Goal: Task Accomplishment & Management: Use online tool/utility

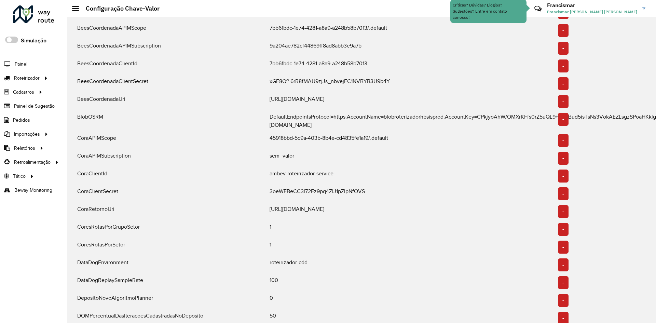
scroll to position [68, 0]
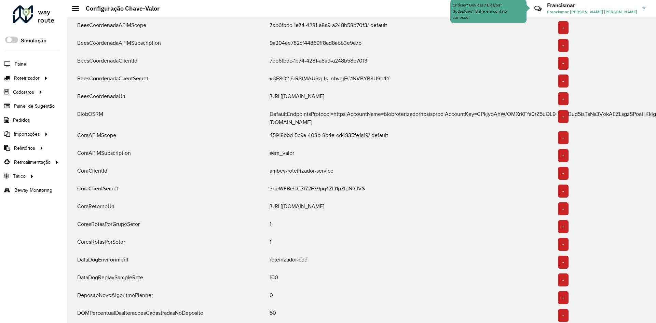
drag, startPoint x: 266, startPoint y: 93, endPoint x: 343, endPoint y: 104, distance: 77.0
click at [343, 104] on div "[URL][DOMAIN_NAME]" at bounding box center [409, 98] width 288 height 13
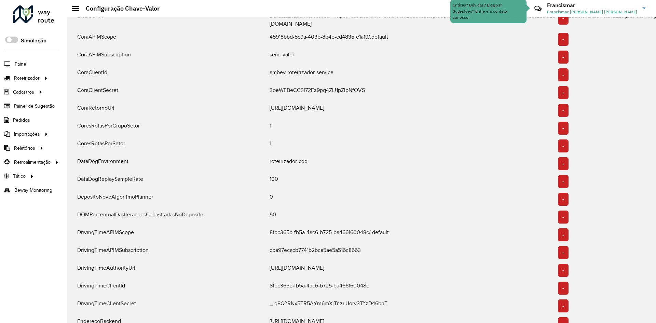
scroll to position [171, 0]
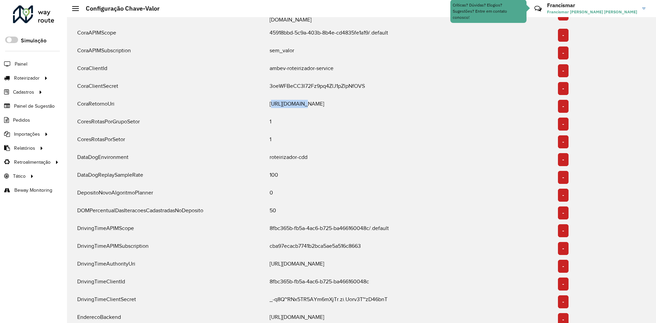
drag, startPoint x: 269, startPoint y: 102, endPoint x: 297, endPoint y: 102, distance: 28.0
click at [297, 102] on div "[URL][DOMAIN_NAME]" at bounding box center [409, 106] width 288 height 13
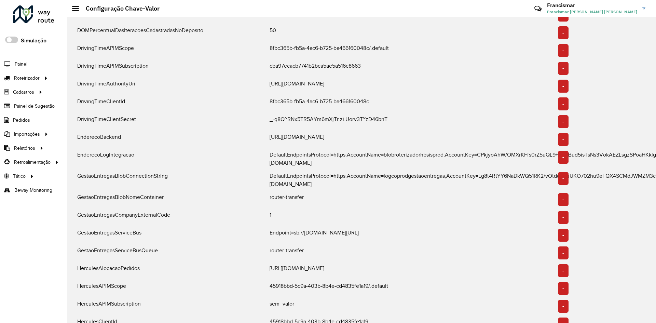
scroll to position [376, 0]
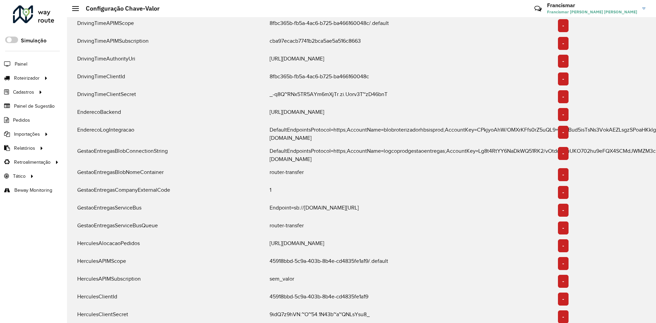
click at [316, 204] on div "Endpoint=sb://[DOMAIN_NAME][URL]" at bounding box center [409, 210] width 288 height 13
click at [398, 127] on div "DefaultEndpointsProtocol=https;AccountName=blobroterizadorhbsisprod;AccountKey=…" at bounding box center [409, 134] width 288 height 16
click at [412, 147] on div "DefaultEndpointsProtocol=https;AccountName=logcoprodgestaoentregas;AccountKey=L…" at bounding box center [409, 155] width 288 height 16
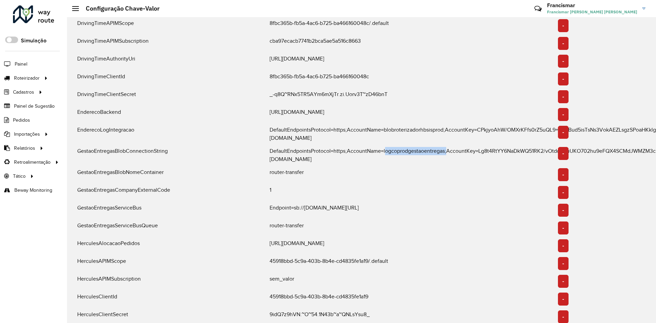
click at [412, 147] on div "DefaultEndpointsProtocol=https;AccountName=logcoprodgestaoentregas;AccountKey=L…" at bounding box center [409, 155] width 288 height 16
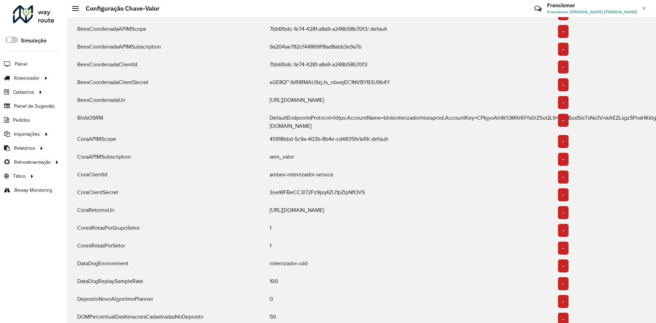
scroll to position [0, 0]
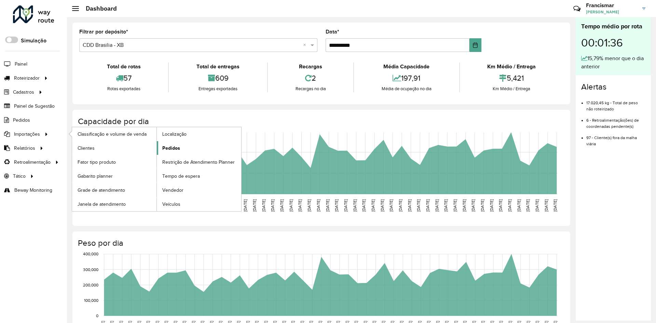
click at [177, 145] on span "Pedidos" at bounding box center [171, 148] width 18 height 7
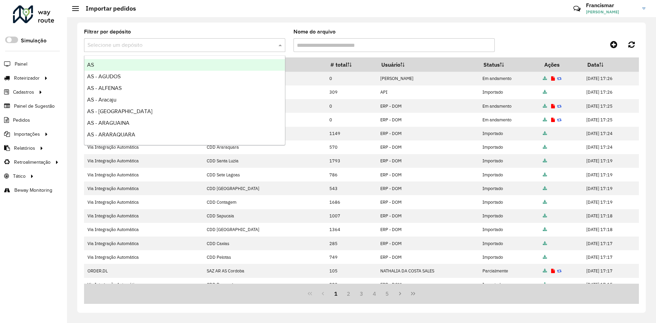
click at [233, 47] on input "text" at bounding box center [177, 45] width 181 height 8
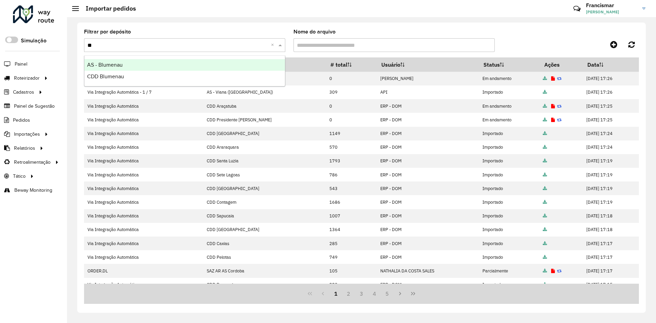
type input "***"
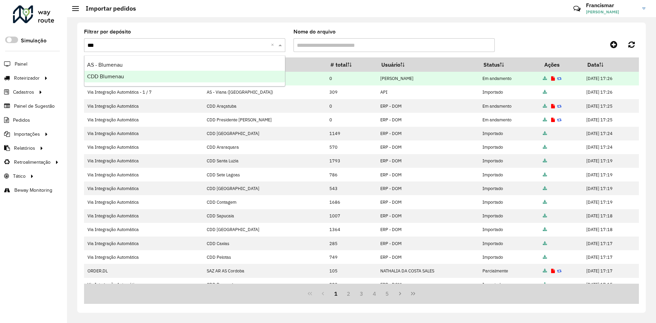
click at [222, 72] on div "CDD Blumenau" at bounding box center [184, 77] width 201 height 12
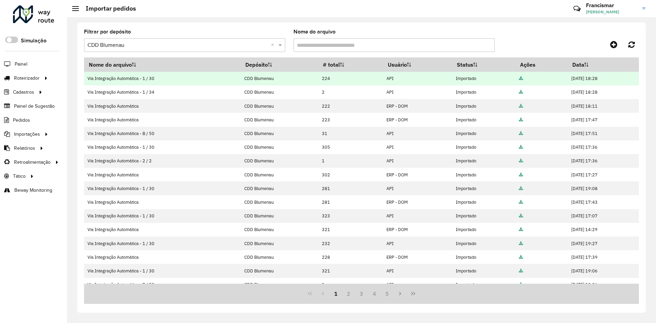
click at [519, 78] on icon at bounding box center [521, 79] width 4 height 4
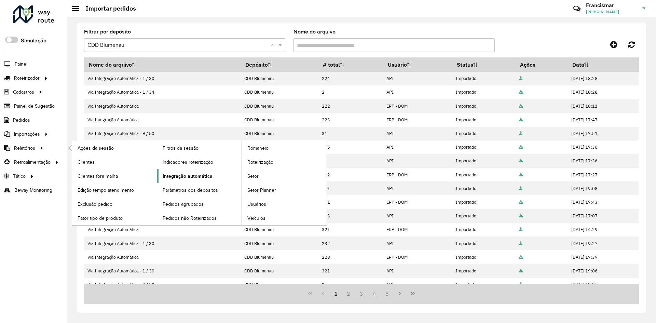
click at [183, 178] on span "Integração automática" at bounding box center [188, 176] width 50 height 7
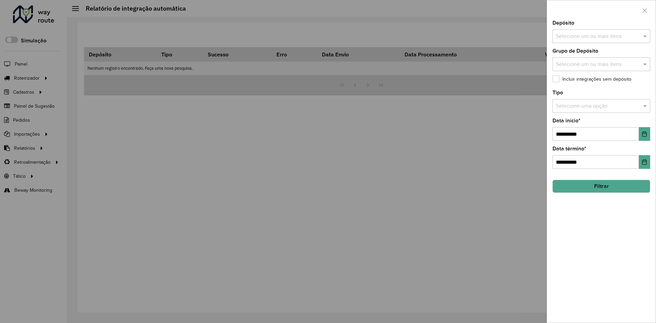
click at [593, 38] on input "text" at bounding box center [597, 36] width 87 height 8
type input "***"
click at [593, 82] on div "CDD Blumenau" at bounding box center [601, 82] width 97 height 12
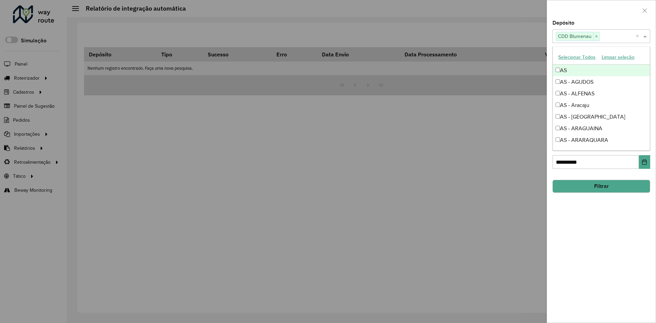
click at [611, 8] on div at bounding box center [601, 10] width 109 height 20
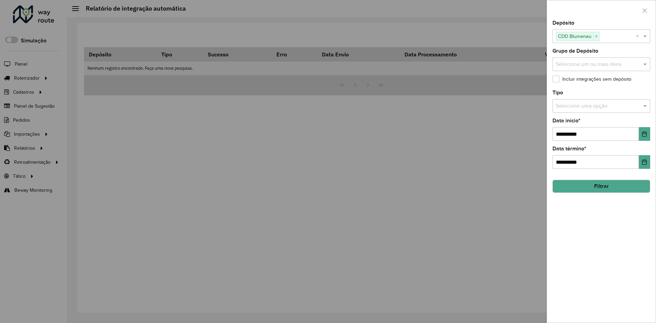
click at [594, 104] on input "text" at bounding box center [594, 106] width 77 height 8
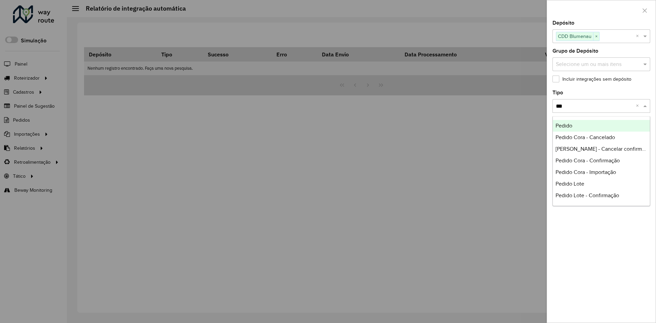
type input "****"
click at [583, 126] on div "Pedido" at bounding box center [601, 126] width 97 height 12
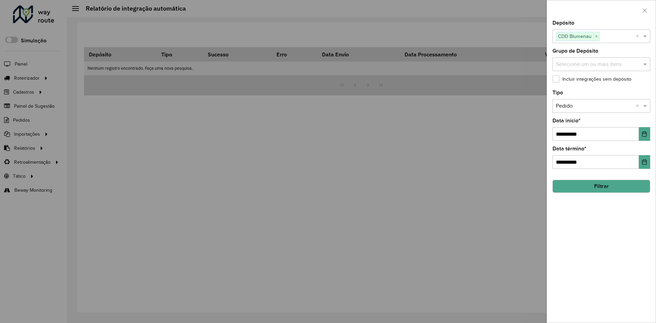
click at [616, 188] on button "Filtrar" at bounding box center [601, 186] width 98 height 13
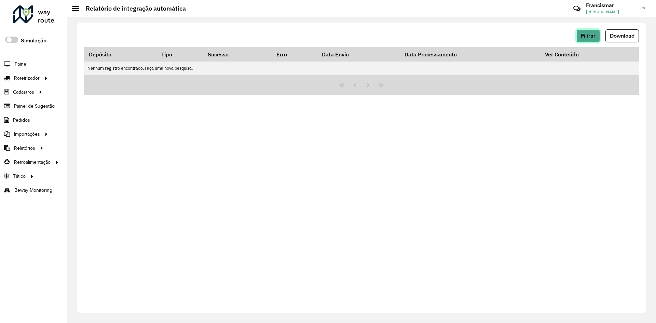
click at [587, 36] on span "Filtrar" at bounding box center [588, 36] width 15 height 6
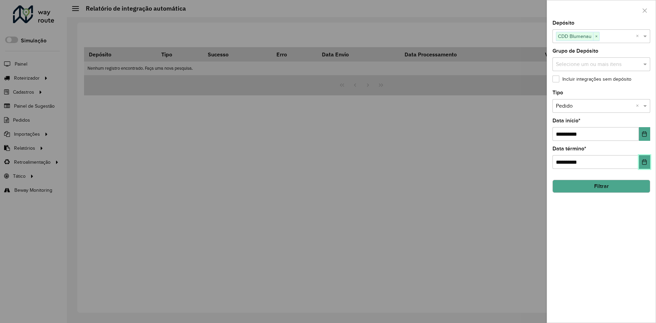
click at [647, 163] on button "Choose Date" at bounding box center [644, 162] width 11 height 14
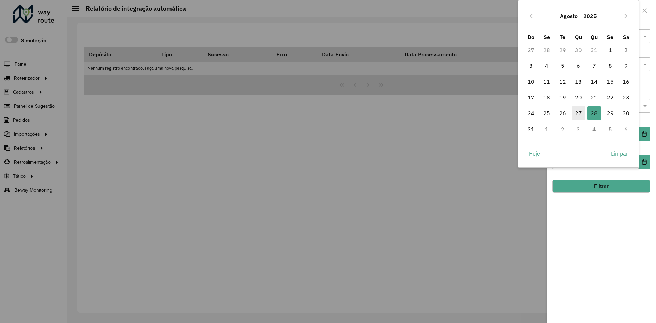
click at [581, 108] on span "27" at bounding box center [579, 113] width 14 height 14
type input "**********"
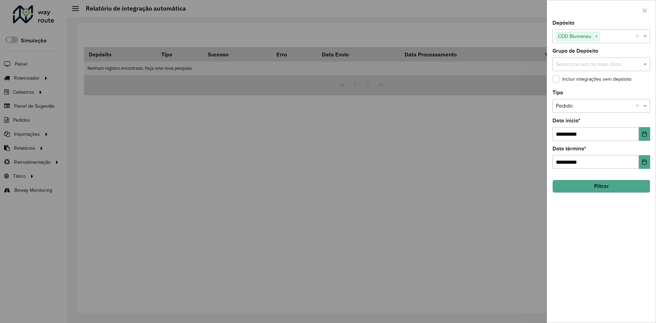
click at [597, 182] on button "Filtrar" at bounding box center [601, 186] width 98 height 13
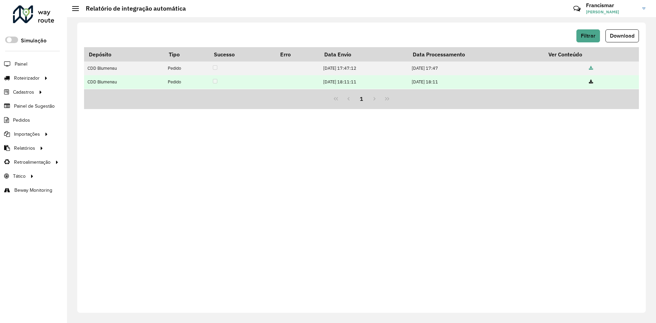
click at [592, 80] on icon at bounding box center [591, 82] width 4 height 4
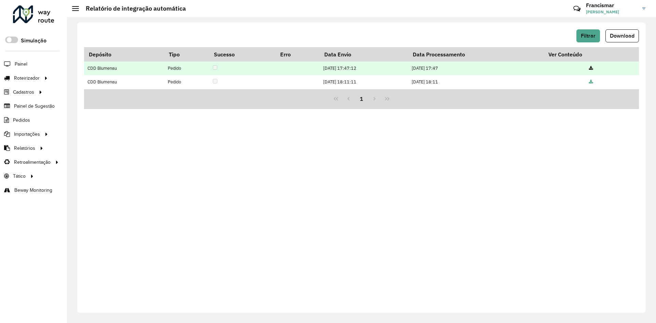
click at [593, 67] on icon at bounding box center [591, 68] width 4 height 4
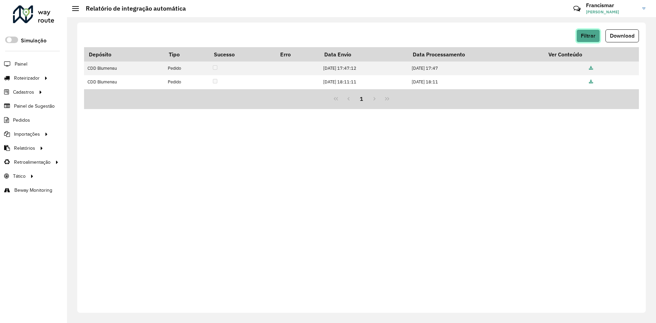
click at [588, 37] on span "Filtrar" at bounding box center [588, 36] width 15 height 6
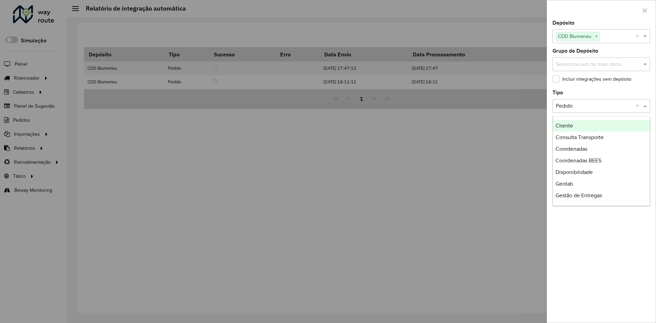
click at [645, 108] on span at bounding box center [646, 106] width 9 height 8
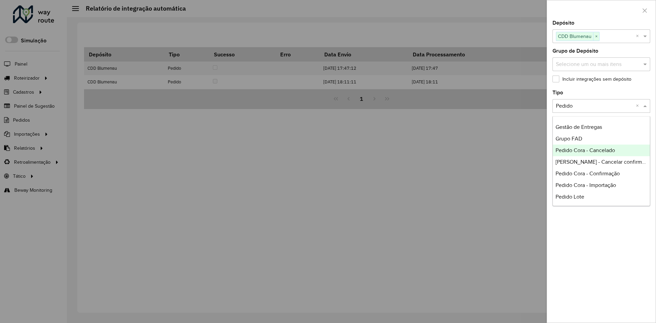
scroll to position [102, 0]
click at [584, 151] on span "Pedido Cora - Importação" at bounding box center [585, 151] width 60 height 6
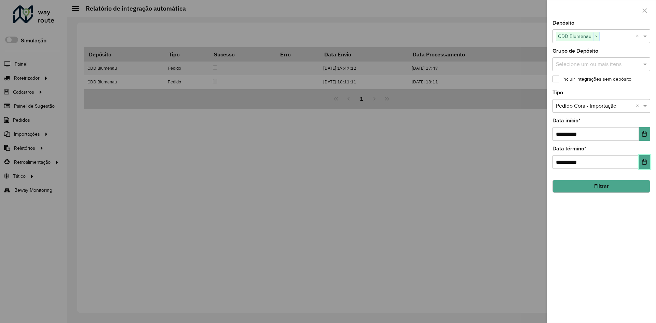
click at [645, 159] on button "Choose Date" at bounding box center [644, 162] width 11 height 14
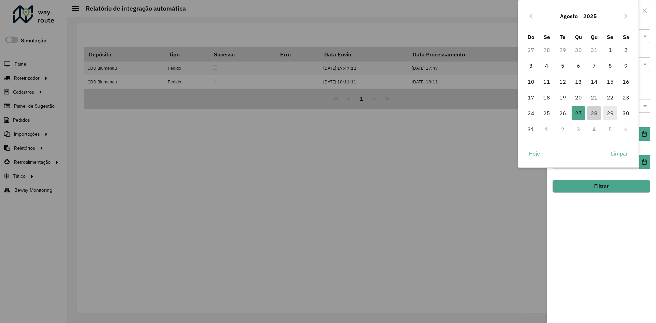
click at [604, 113] on span "29" at bounding box center [610, 113] width 14 height 14
type input "**********"
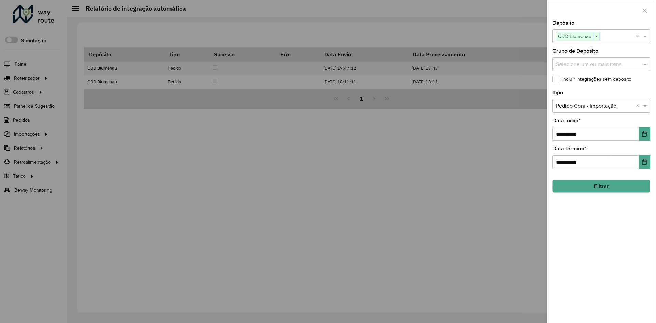
click at [599, 182] on button "Filtrar" at bounding box center [601, 186] width 98 height 13
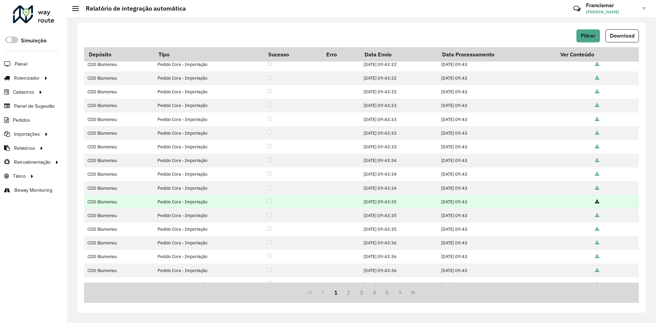
scroll to position [54, 0]
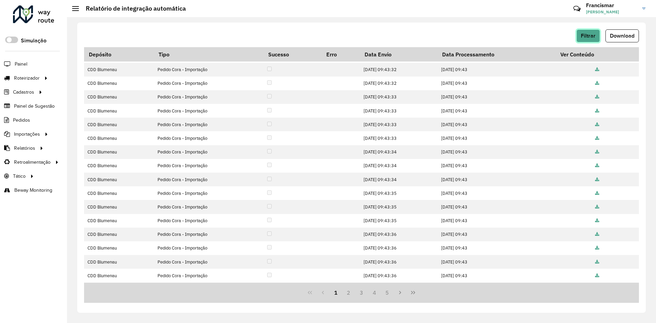
click at [585, 33] on span "Filtrar" at bounding box center [588, 36] width 15 height 6
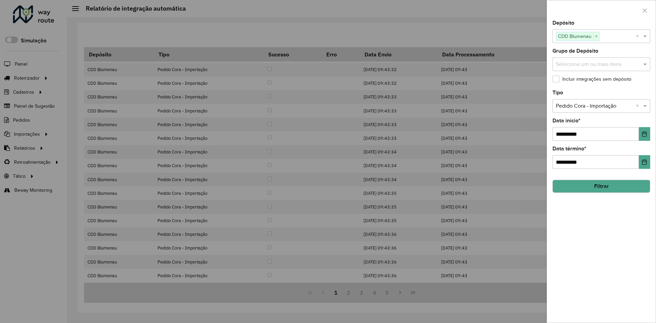
click at [503, 42] on div at bounding box center [328, 161] width 656 height 323
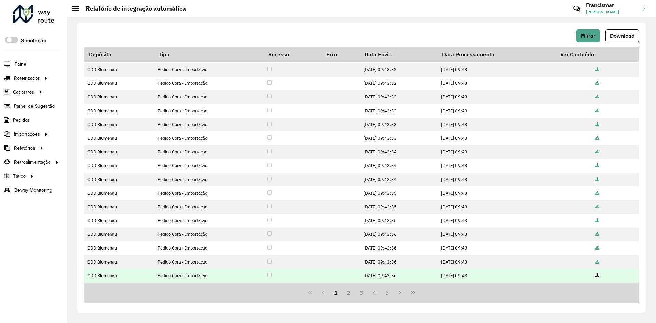
click at [596, 277] on icon at bounding box center [597, 276] width 4 height 4
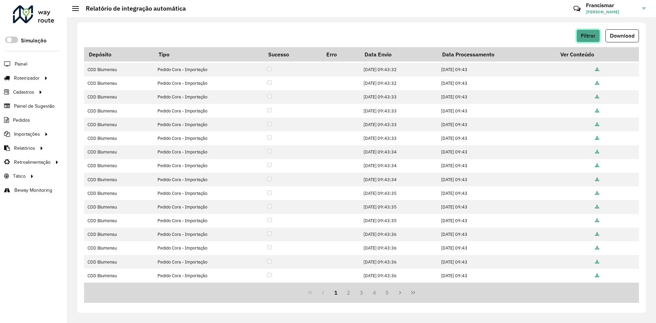
click at [583, 40] on button "Filtrar" at bounding box center [588, 35] width 24 height 13
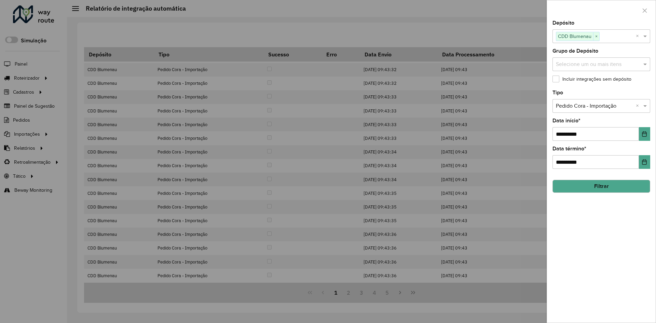
click at [469, 39] on div at bounding box center [328, 161] width 656 height 323
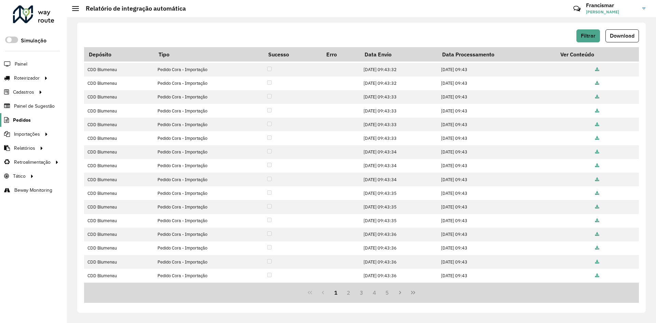
click at [23, 121] on span "Pedidos" at bounding box center [22, 119] width 18 height 7
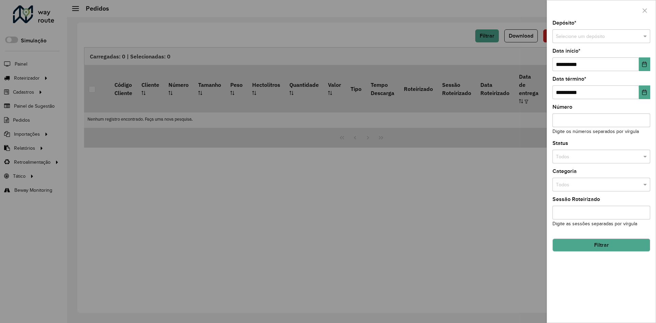
click at [28, 135] on div at bounding box center [328, 161] width 656 height 323
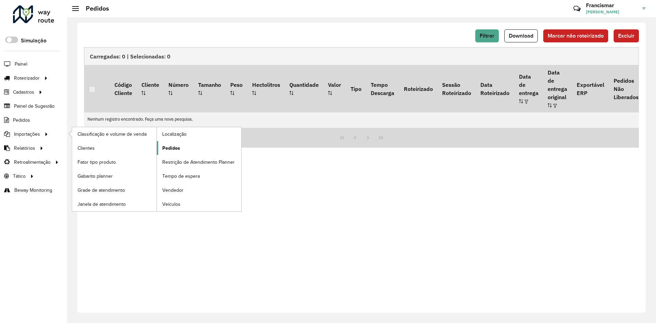
click at [165, 147] on span "Pedidos" at bounding box center [171, 148] width 18 height 7
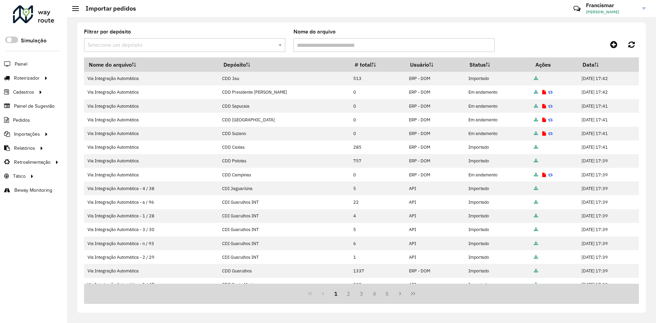
click at [199, 42] on input "text" at bounding box center [177, 45] width 181 height 8
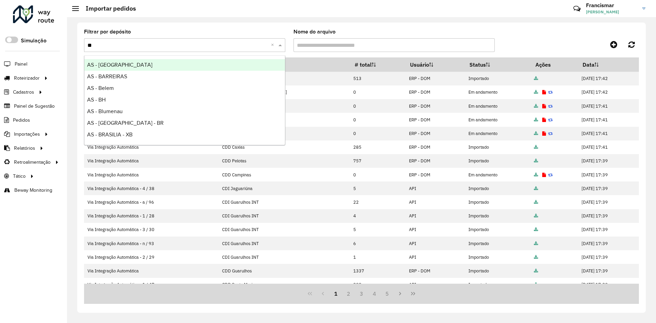
type input "***"
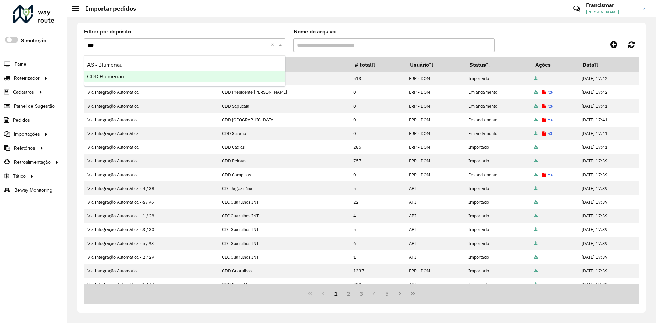
click at [200, 71] on div "CDD Blumenau" at bounding box center [184, 77] width 201 height 12
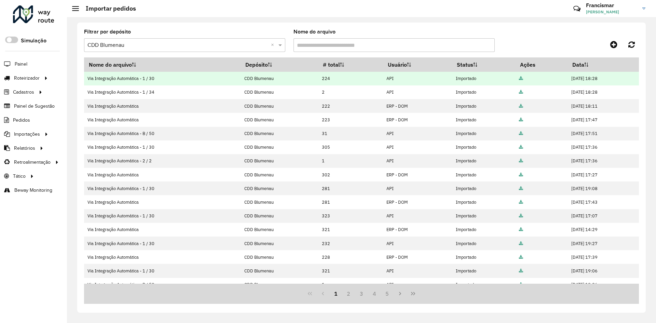
click at [519, 79] on icon at bounding box center [521, 79] width 4 height 4
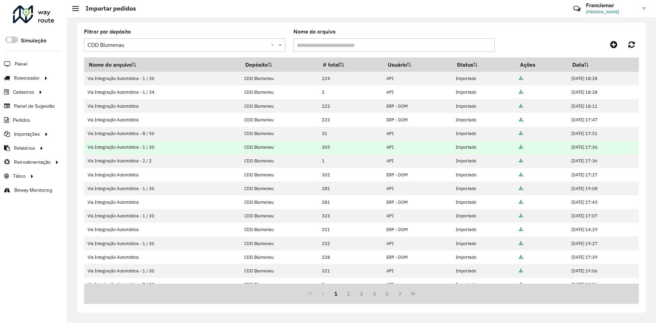
click at [519, 147] on icon at bounding box center [521, 147] width 4 height 4
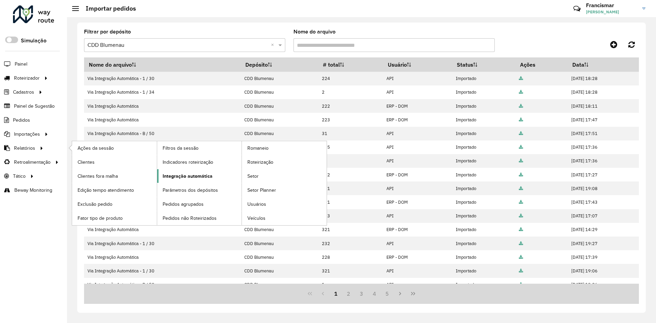
click at [191, 176] on span "Integração automática" at bounding box center [188, 176] width 50 height 7
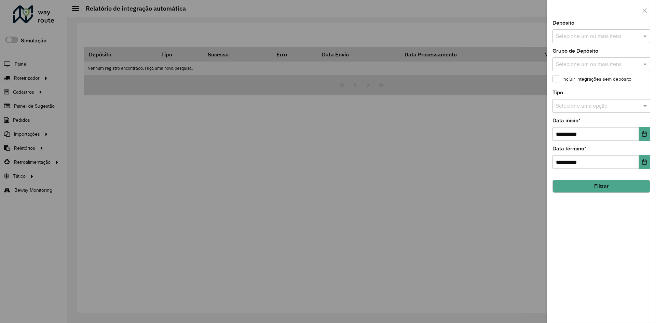
click at [308, 172] on div at bounding box center [328, 161] width 656 height 323
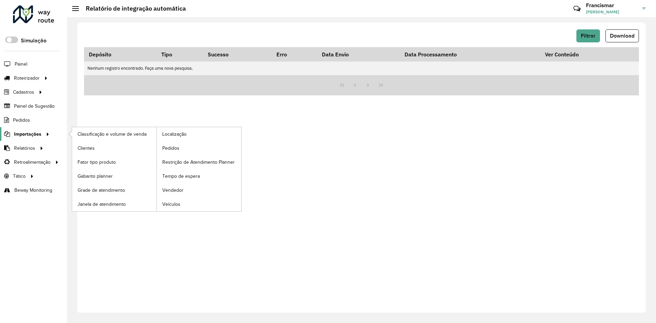
click at [27, 135] on span "Importações" at bounding box center [27, 134] width 27 height 7
click at [173, 150] on span "Pedidos" at bounding box center [171, 148] width 18 height 7
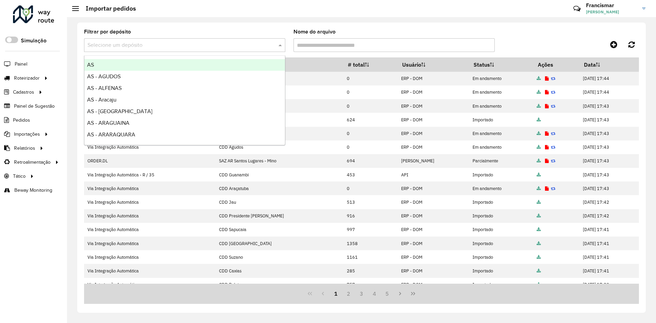
click at [161, 44] on input "text" at bounding box center [177, 45] width 181 height 8
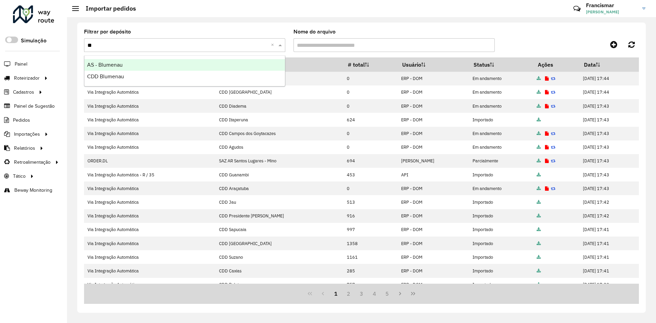
type input "***"
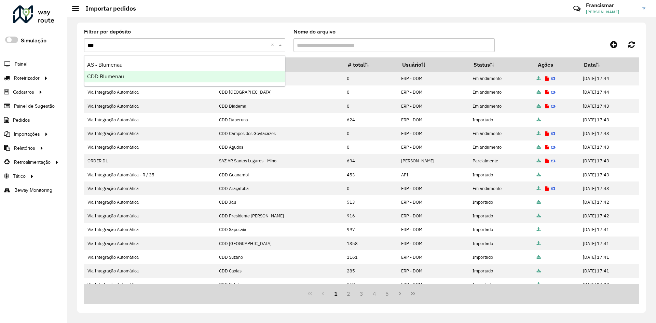
click at [161, 75] on div "CDD Blumenau" at bounding box center [184, 77] width 201 height 12
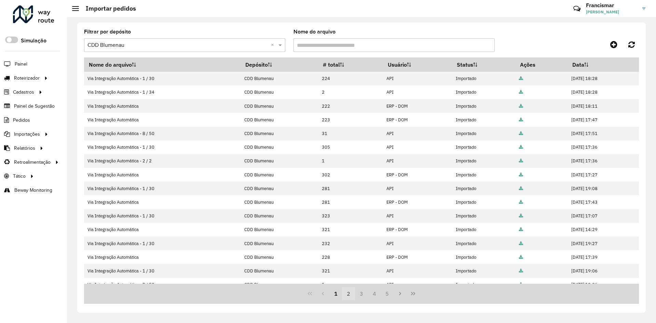
click at [349, 297] on button "2" at bounding box center [348, 293] width 13 height 13
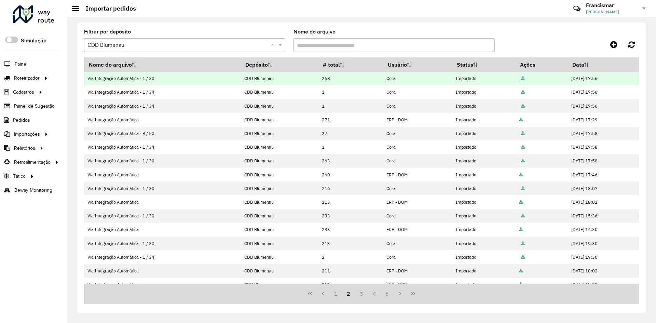
click at [521, 79] on icon at bounding box center [523, 79] width 4 height 4
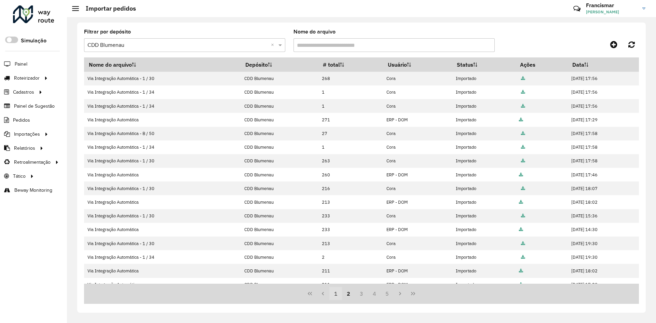
click at [334, 293] on button "1" at bounding box center [335, 293] width 13 height 13
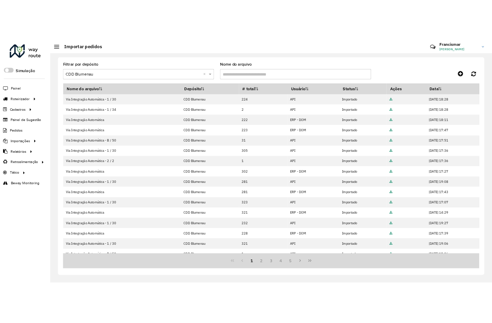
scroll to position [63, 0]
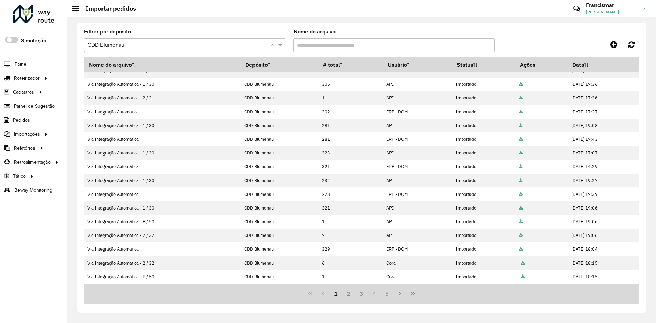
click at [484, 25] on div "Filtrar por depósito Selecione um depósito × CDD Blumenau × Nome do arquivo Nom…" at bounding box center [361, 168] width 568 height 290
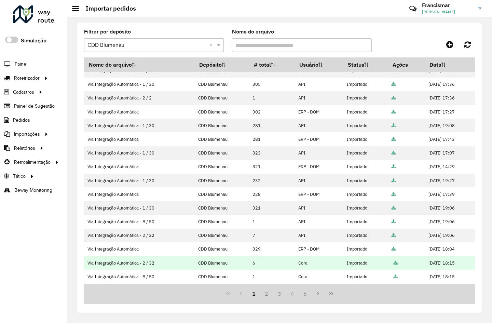
click at [394, 262] on icon at bounding box center [396, 263] width 4 height 4
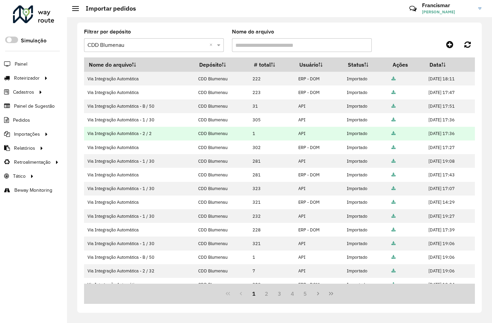
scroll to position [0, 0]
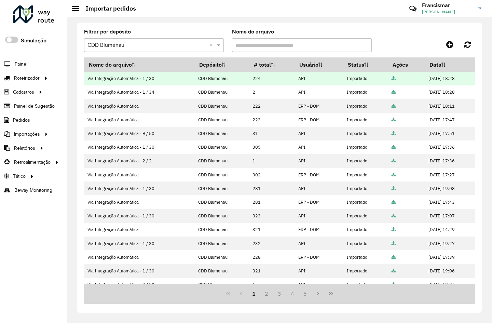
click at [392, 79] on icon at bounding box center [394, 79] width 4 height 4
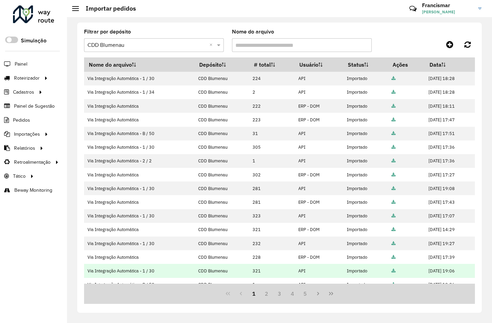
scroll to position [63, 0]
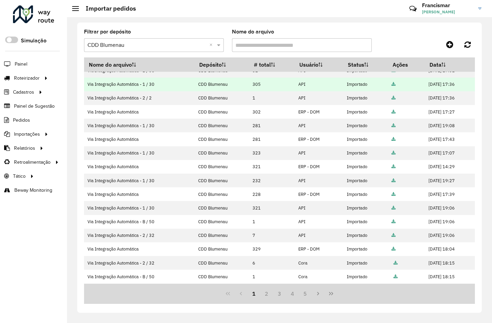
drag, startPoint x: 289, startPoint y: 84, endPoint x: 299, endPoint y: 84, distance: 9.9
click at [299, 84] on td "API" at bounding box center [318, 85] width 49 height 14
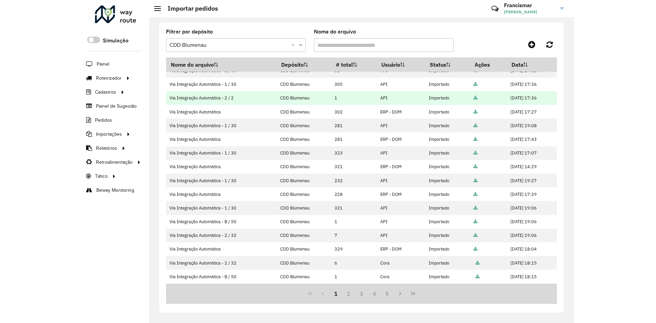
scroll to position [0, 0]
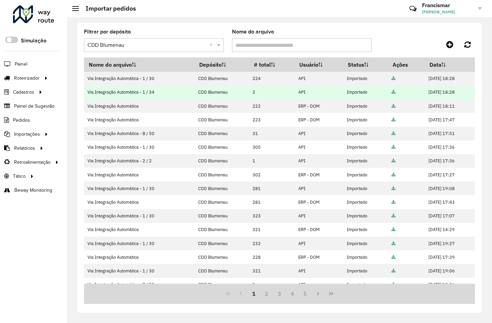
drag, startPoint x: 300, startPoint y: 92, endPoint x: 285, endPoint y: 93, distance: 15.4
click at [294, 93] on td "API" at bounding box center [318, 92] width 49 height 14
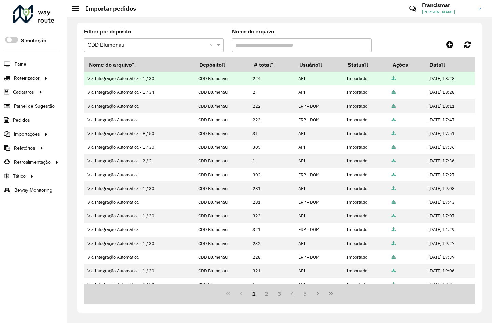
drag, startPoint x: 288, startPoint y: 79, endPoint x: 297, endPoint y: 79, distance: 8.2
click at [297, 79] on td "API" at bounding box center [318, 79] width 49 height 14
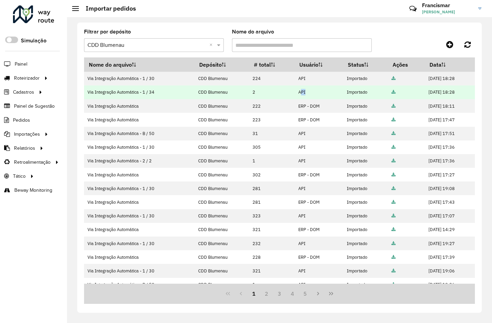
drag, startPoint x: 294, startPoint y: 92, endPoint x: 288, endPoint y: 94, distance: 5.7
click at [294, 94] on td "API" at bounding box center [318, 92] width 49 height 14
click at [294, 93] on td "API" at bounding box center [318, 92] width 49 height 14
drag, startPoint x: 288, startPoint y: 93, endPoint x: 297, endPoint y: 93, distance: 9.6
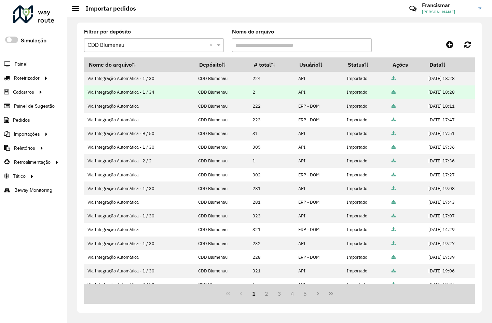
click at [297, 93] on td "API" at bounding box center [318, 92] width 49 height 14
